Goal: Task Accomplishment & Management: Manage account settings

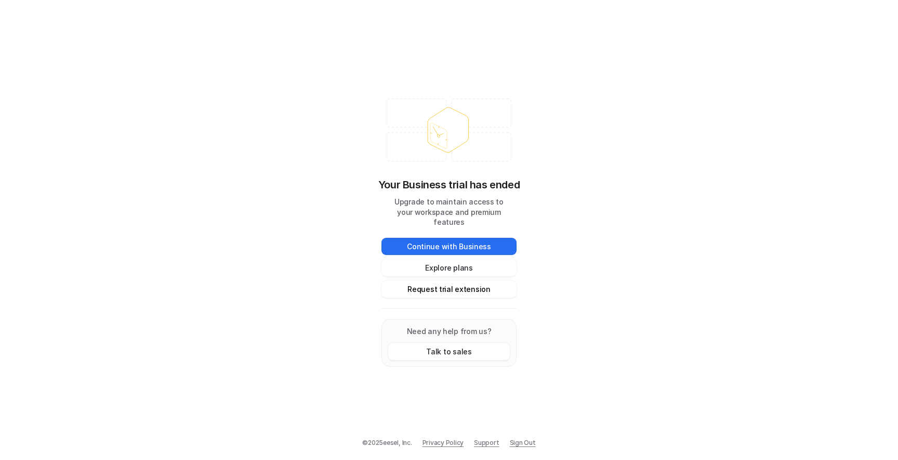
click at [453, 281] on button "Request trial extension" at bounding box center [449, 288] width 135 height 17
click at [461, 290] on button "Request trial extension" at bounding box center [449, 288] width 135 height 17
click at [465, 259] on button "Explore plans" at bounding box center [449, 267] width 135 height 17
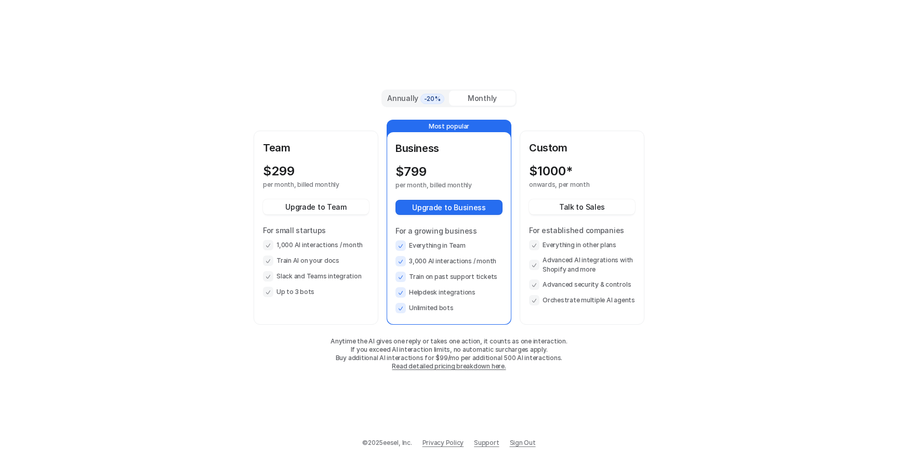
click at [466, 95] on div "Monthly" at bounding box center [482, 97] width 67 height 15
click at [328, 161] on div "Team $ 299 per month, billed monthly Upgrade to Team For small startups 1,000 A…" at bounding box center [316, 218] width 106 height 157
